Goal: Information Seeking & Learning: Learn about a topic

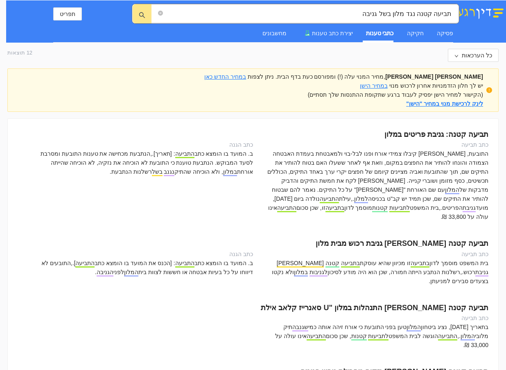
click at [246, 258] on div "ב. המועד בו הומצא כתב התביעה : [הכנס את המועד בו הומצא כתב התביעה ].,התובעים לא…" at bounding box center [140, 267] width 226 height 18
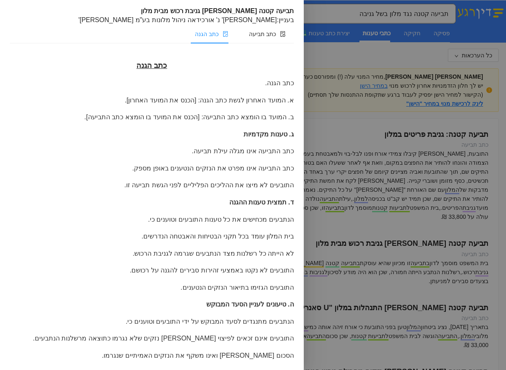
click at [335, 240] on div at bounding box center [253, 185] width 506 height 370
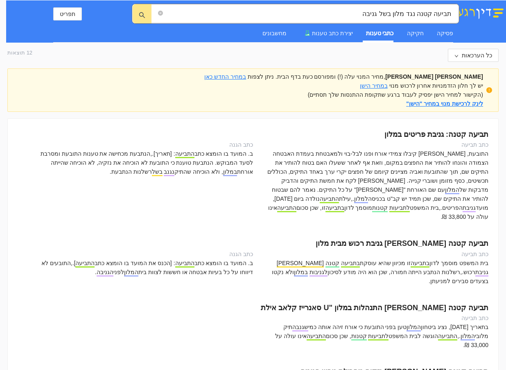
click at [477, 249] on div "כתב תביעה" at bounding box center [375, 253] width 226 height 9
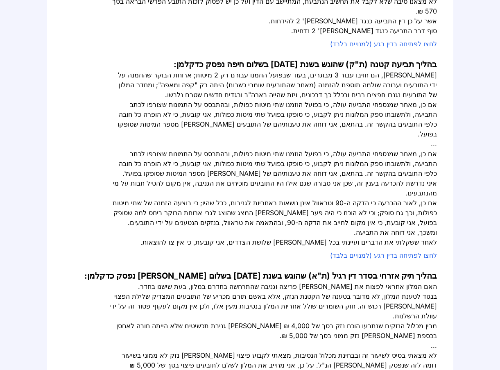
scroll to position [82, 0]
